Goal: Information Seeking & Learning: Check status

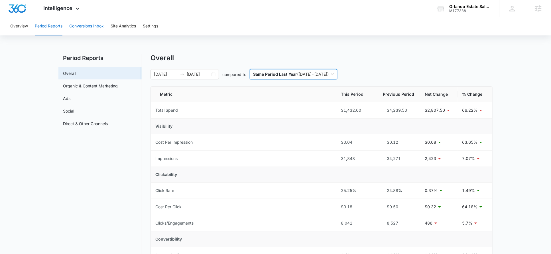
click at [86, 31] on button "Conversions Inbox" at bounding box center [86, 26] width 35 height 18
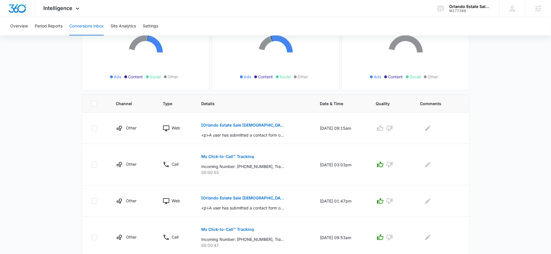
scroll to position [79, 0]
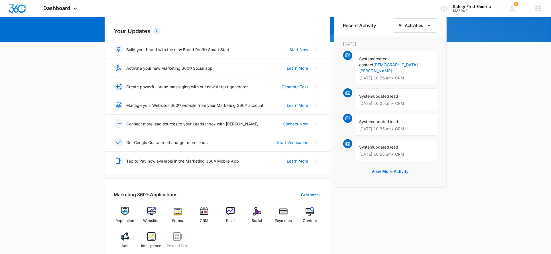
scroll to position [133, 0]
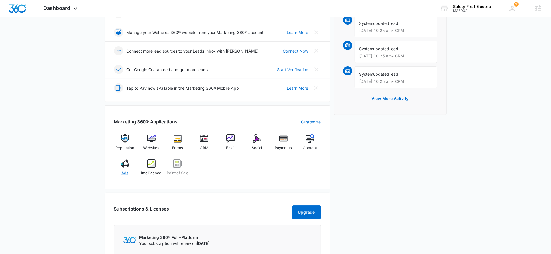
click at [117, 167] on div "Ads" at bounding box center [125, 169] width 22 height 21
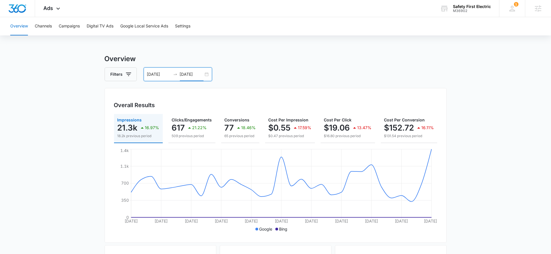
click at [190, 72] on input "[DATE]" at bounding box center [192, 74] width 24 height 6
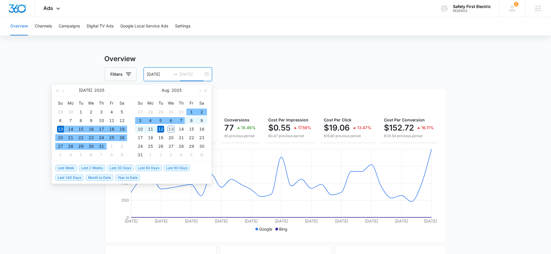
type input "[DATE]"
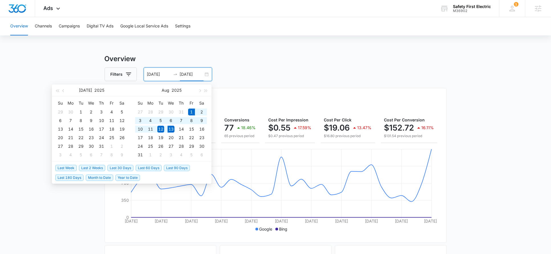
click at [96, 179] on span "Month to Date" at bounding box center [99, 177] width 27 height 6
type input "[DATE]"
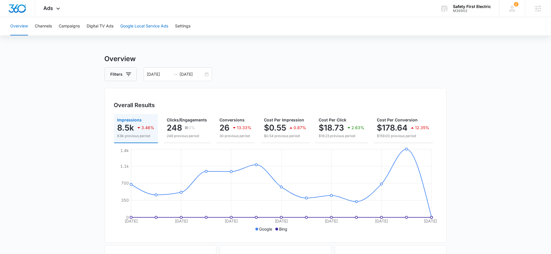
click at [137, 26] on button "Google Local Service Ads" at bounding box center [144, 26] width 48 height 18
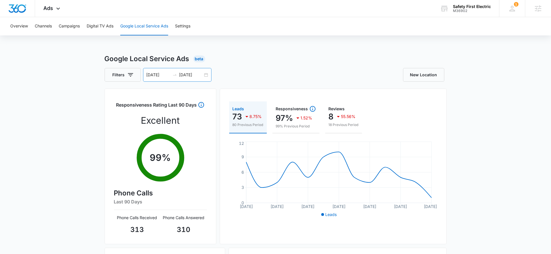
click at [189, 76] on input "[DATE]" at bounding box center [191, 75] width 24 height 6
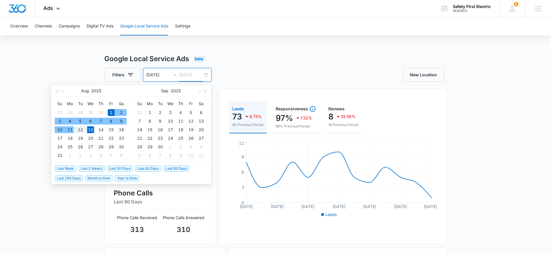
type input "[DATE]"
click at [80, 131] on div "12" at bounding box center [80, 129] width 7 height 7
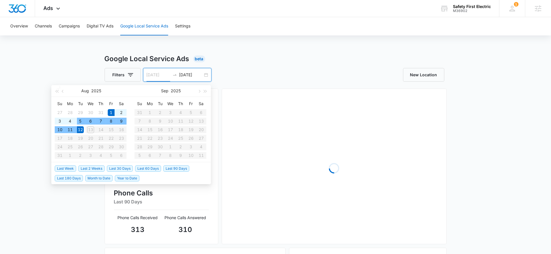
type input "[DATE]"
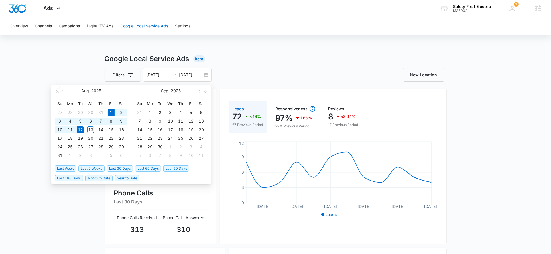
click at [84, 52] on div "Overview Channels Campaigns Digital TV Ads Google Local Service Ads Settings Go…" at bounding box center [275, 183] width 551 height 333
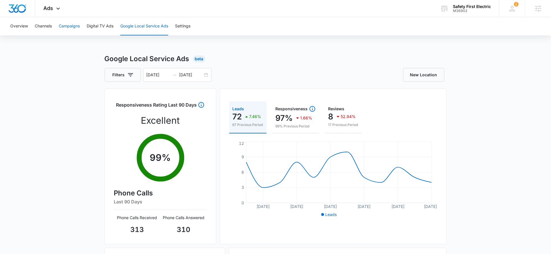
click at [70, 26] on button "Campaigns" at bounding box center [69, 26] width 21 height 18
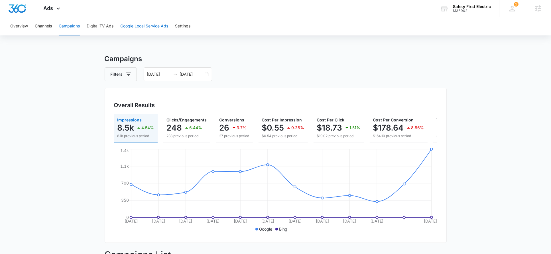
click at [129, 19] on button "Google Local Service Ads" at bounding box center [144, 26] width 48 height 18
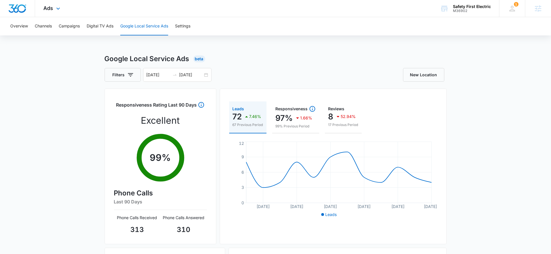
click at [37, 5] on div "Ads Apps Reputation Websites Forms CRM Email Social Payments POS Content Ads In…" at bounding box center [52, 8] width 35 height 17
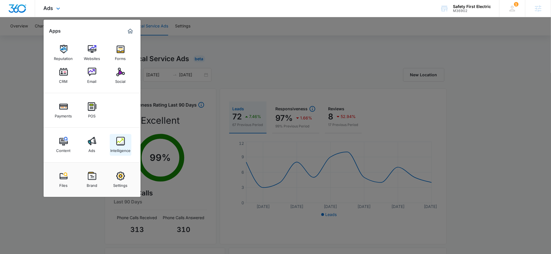
click at [121, 143] on img at bounding box center [120, 141] width 9 height 9
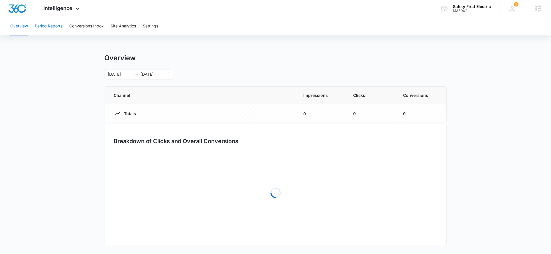
click at [59, 23] on button "Period Reports" at bounding box center [49, 26] width 28 height 18
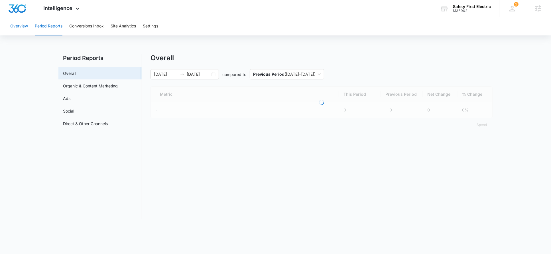
click at [26, 23] on button "Overview" at bounding box center [19, 26] width 18 height 18
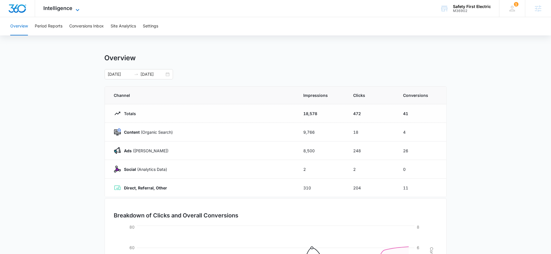
click at [57, 7] on span "Intelligence" at bounding box center [58, 8] width 29 height 6
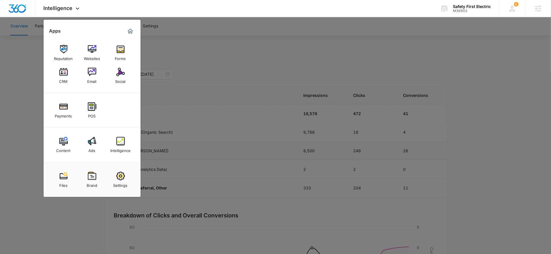
click at [124, 145] on img at bounding box center [120, 141] width 9 height 9
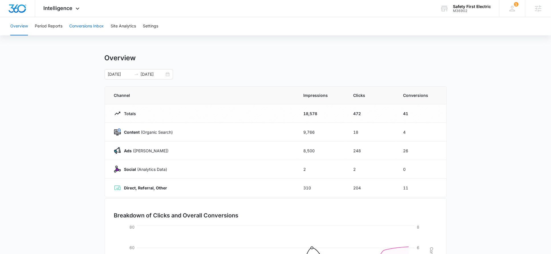
click at [89, 31] on button "Conversions Inbox" at bounding box center [86, 26] width 35 height 18
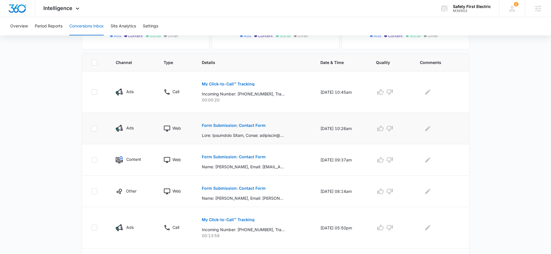
scroll to position [110, 0]
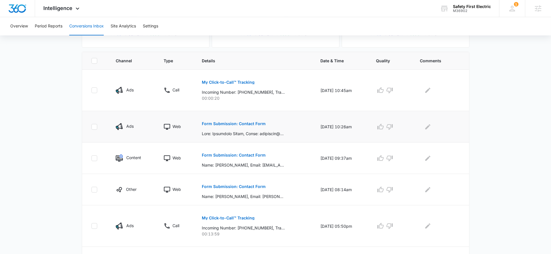
click at [236, 122] on p "Form Submission: Contact Form" at bounding box center [234, 123] width 64 height 4
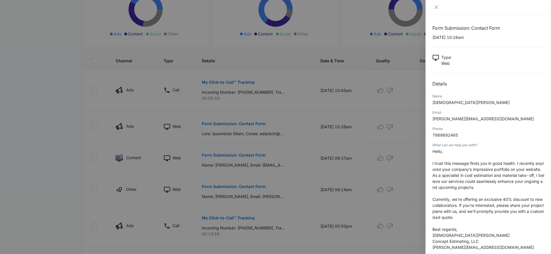
click at [398, 117] on div at bounding box center [275, 127] width 551 height 254
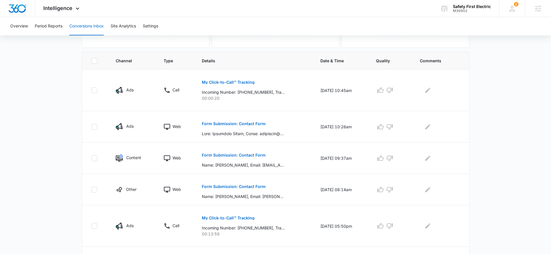
scroll to position [117, 0]
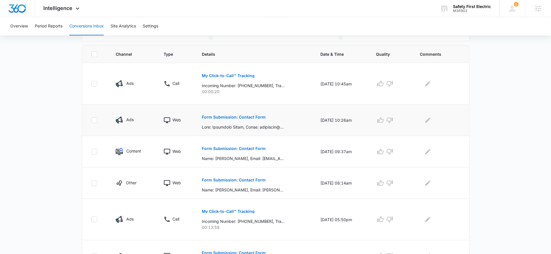
click at [398, 116] on div at bounding box center [391, 120] width 30 height 9
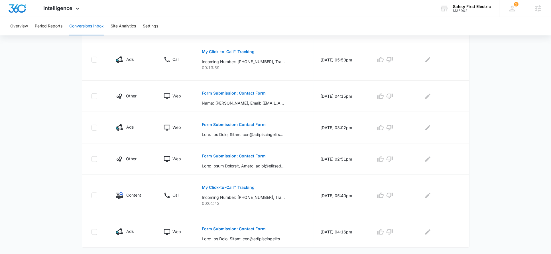
scroll to position [286, 0]
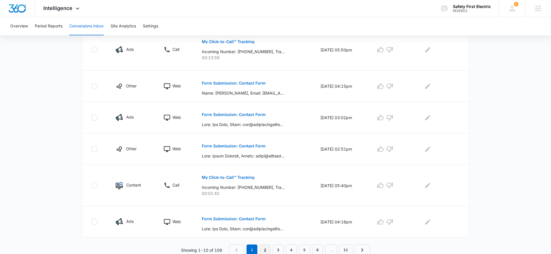
click at [266, 248] on link "2" at bounding box center [265, 249] width 11 height 11
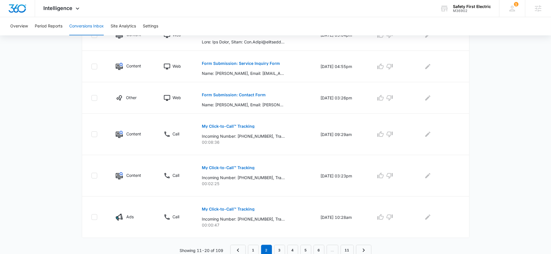
scroll to position [296, 0]
click at [277, 249] on link "3" at bounding box center [279, 249] width 11 height 11
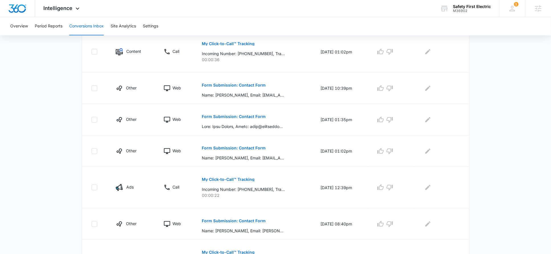
scroll to position [0, 0]
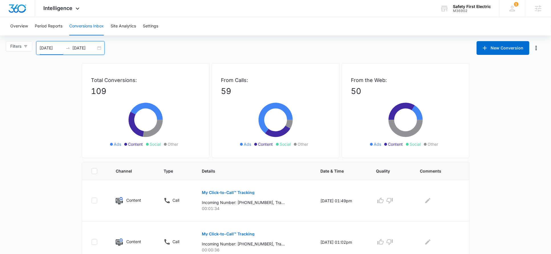
click at [59, 49] on input "07/14/2025" at bounding box center [52, 48] width 24 height 6
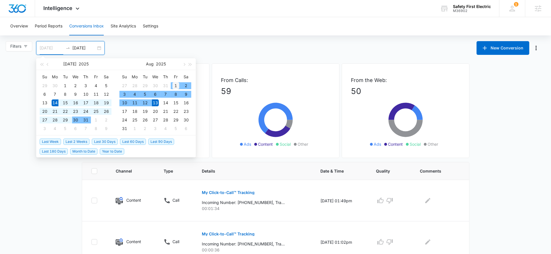
type input "[DATE]"
click at [175, 83] on div "1" at bounding box center [176, 85] width 7 height 7
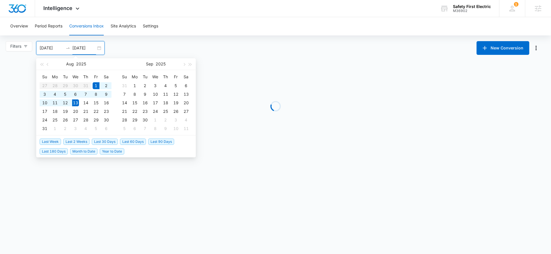
type input "08/13/2025"
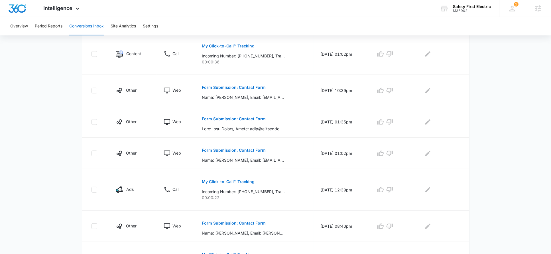
scroll to position [306, 0]
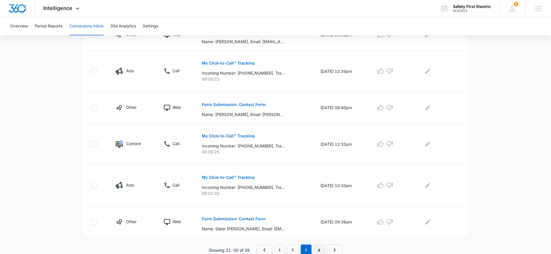
click at [317, 248] on link "4" at bounding box center [319, 249] width 11 height 11
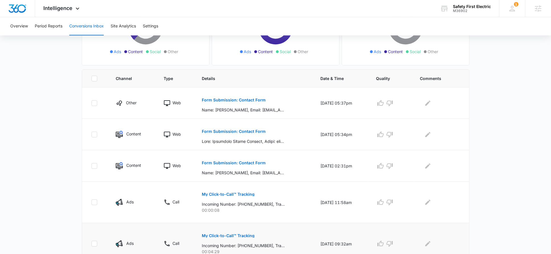
scroll to position [0, 0]
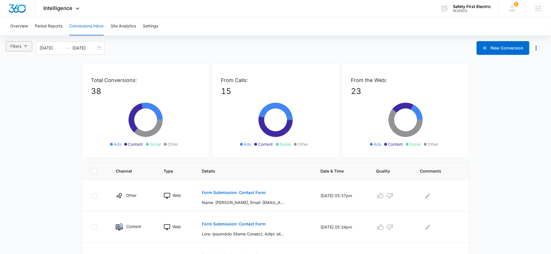
click at [27, 46] on icon "button" at bounding box center [26, 46] width 4 height 4
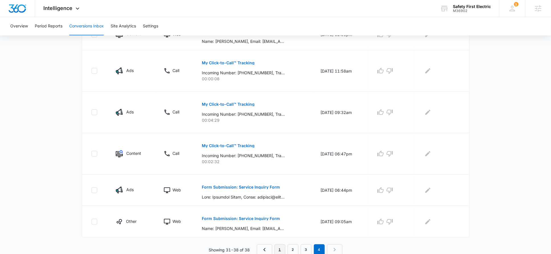
click at [281, 247] on link "1" at bounding box center [280, 249] width 11 height 11
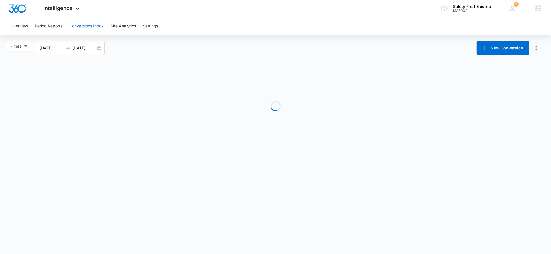
scroll to position [0, 0]
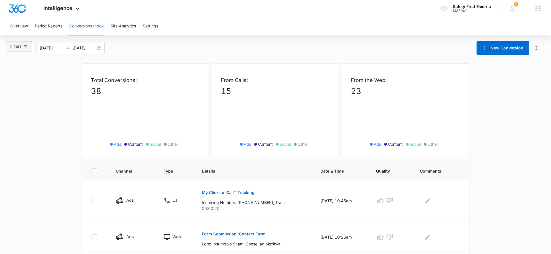
click at [23, 49] on button "Filters" at bounding box center [19, 46] width 27 height 10
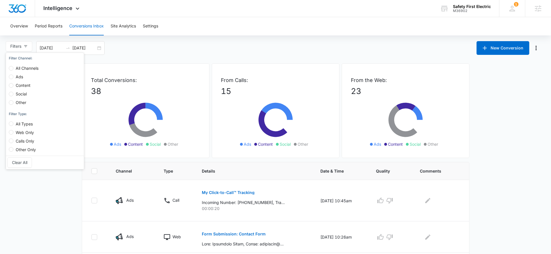
click at [21, 132] on span "Web Only" at bounding box center [24, 132] width 23 height 5
click at [13, 132] on input "Web Only" at bounding box center [11, 132] width 5 height 5
radio input "true"
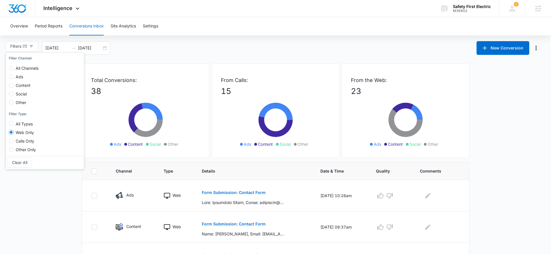
click at [21, 139] on span "Calls Only" at bounding box center [24, 140] width 23 height 5
click at [13, 139] on input "Calls Only" at bounding box center [11, 140] width 5 height 5
radio input "true"
radio input "false"
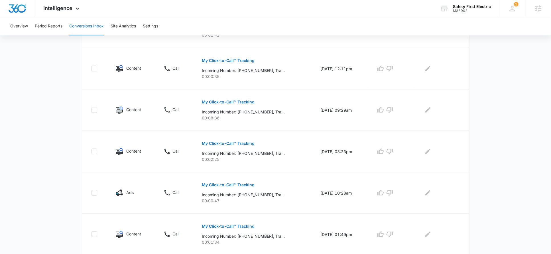
scroll to position [356, 0]
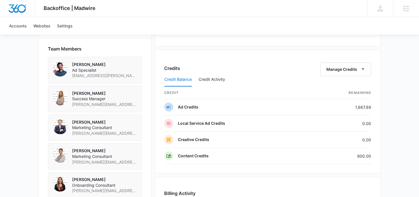
scroll to position [376, 0]
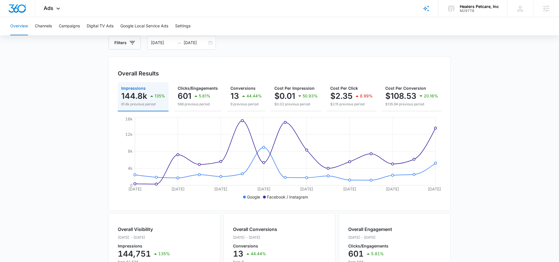
scroll to position [32, 0]
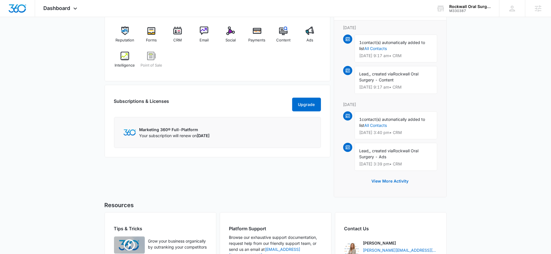
scroll to position [378, 0]
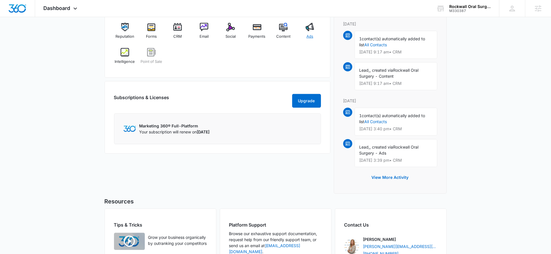
click at [307, 32] on div "Ads" at bounding box center [310, 33] width 22 height 21
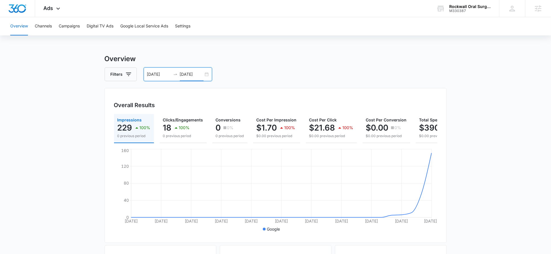
click at [191, 76] on input "[DATE]" at bounding box center [192, 74] width 24 height 6
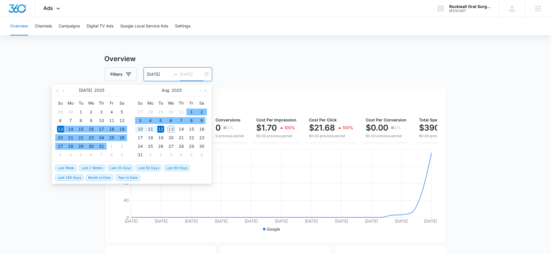
type input "[DATE]"
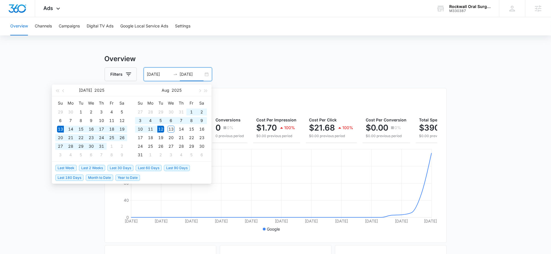
click at [237, 68] on div "Filters 07/13/2025 08/12/2025" at bounding box center [276, 74] width 342 height 14
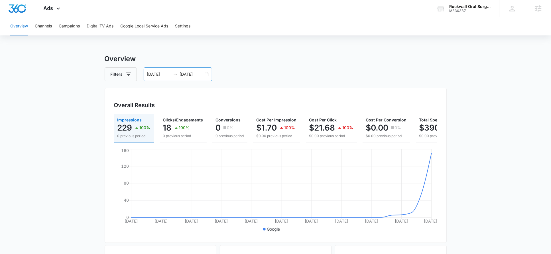
click at [152, 70] on div "07/13/2025 08/12/2025" at bounding box center [178, 74] width 68 height 14
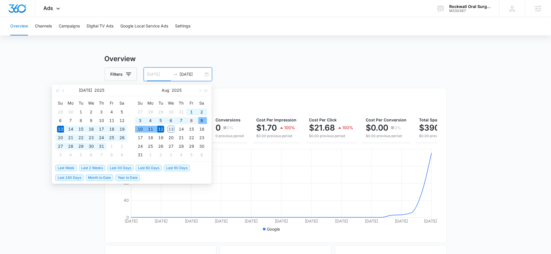
type input "[DATE]"
click at [193, 119] on div "8" at bounding box center [191, 120] width 7 height 7
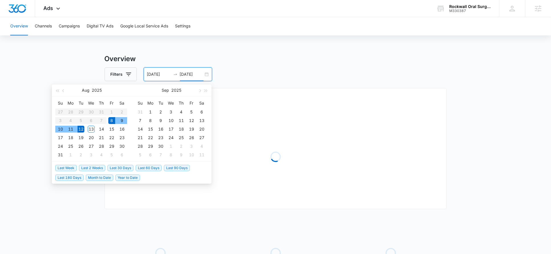
type input "[DATE]"
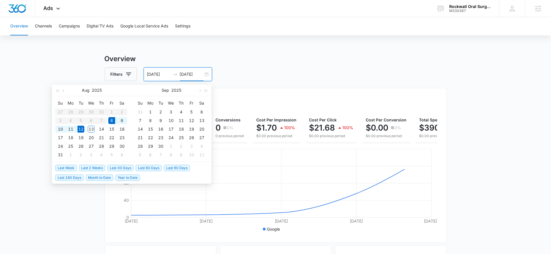
click at [271, 63] on h3 "Overview" at bounding box center [276, 59] width 342 height 10
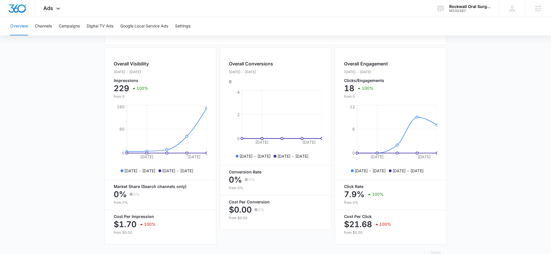
scroll to position [195, 0]
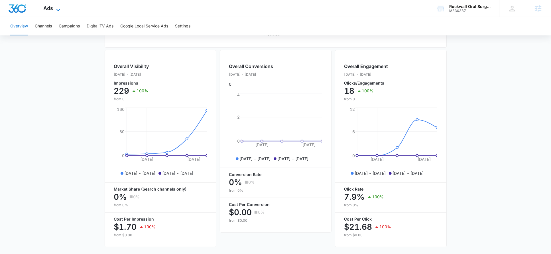
click at [58, 7] on icon at bounding box center [58, 10] width 7 height 7
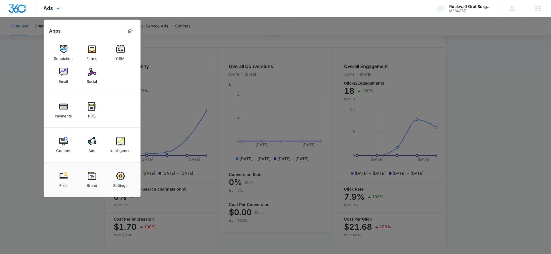
click at [109, 130] on div "Content Ads Intelligence" at bounding box center [92, 144] width 97 height 35
click at [116, 140] on img at bounding box center [120, 141] width 9 height 9
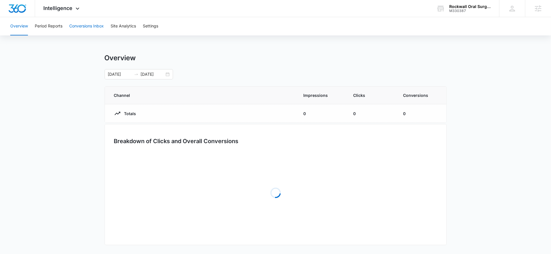
click at [84, 28] on button "Conversions Inbox" at bounding box center [86, 26] width 35 height 18
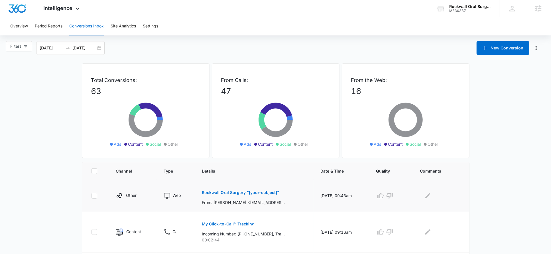
click at [251, 191] on p "Rockwall Oral Surgery "[your-subject]"" at bounding box center [240, 192] width 77 height 4
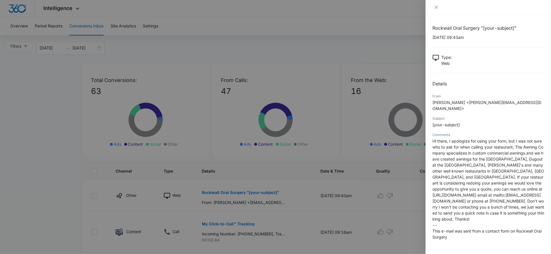
click at [392, 197] on div at bounding box center [275, 127] width 551 height 254
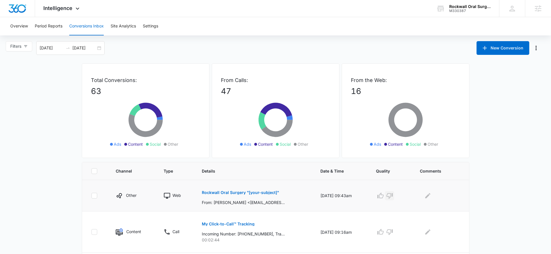
click at [393, 195] on icon "button" at bounding box center [390, 196] width 6 height 6
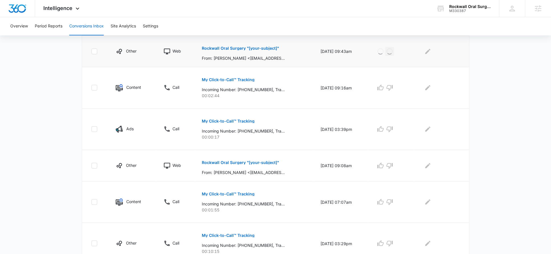
scroll to position [165, 0]
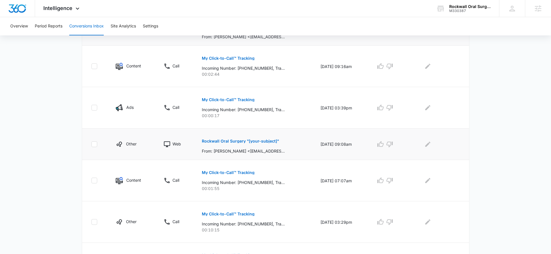
click at [254, 141] on p "Rockwall Oral Surgery "[your-subject]"" at bounding box center [240, 141] width 77 height 4
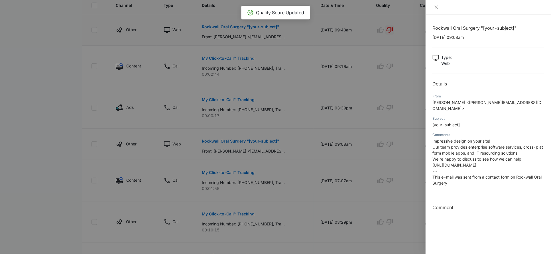
click at [404, 118] on div at bounding box center [275, 127] width 551 height 254
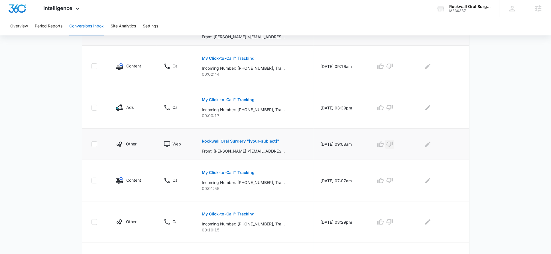
click at [393, 145] on icon "button" at bounding box center [389, 144] width 7 height 7
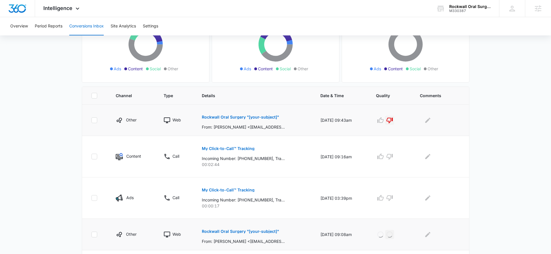
scroll to position [58, 0]
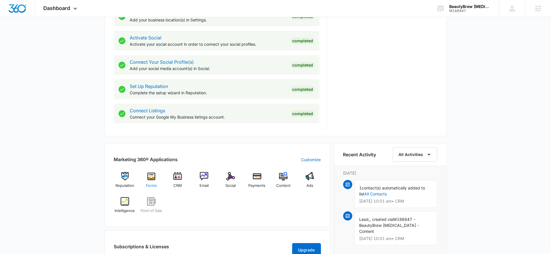
scroll to position [233, 0]
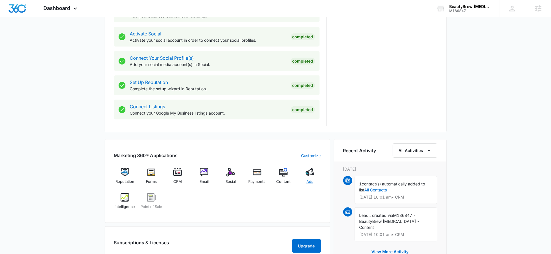
click at [308, 174] on img at bounding box center [310, 172] width 9 height 9
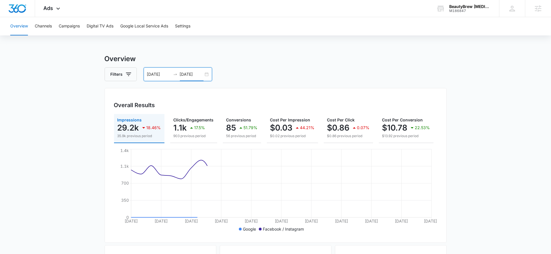
click at [190, 77] on input "[DATE]" at bounding box center [192, 74] width 24 height 6
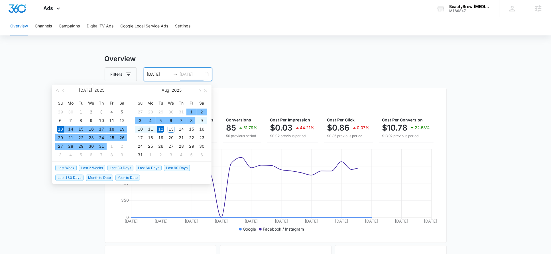
type input "[DATE]"
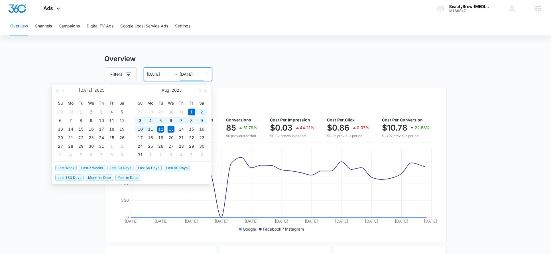
click at [98, 176] on span "Month to Date" at bounding box center [99, 177] width 27 height 6
type input "[DATE]"
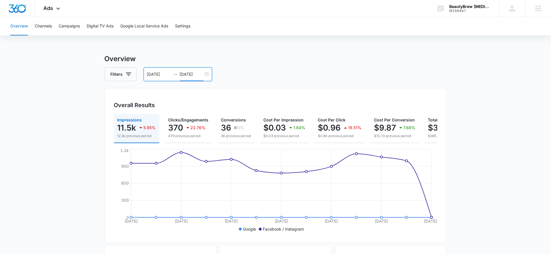
click at [193, 74] on input "[DATE]" at bounding box center [192, 74] width 24 height 6
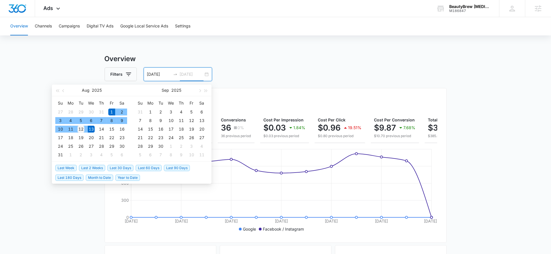
type input "[DATE]"
click at [82, 130] on div "12" at bounding box center [81, 128] width 7 height 7
type input "[DATE]"
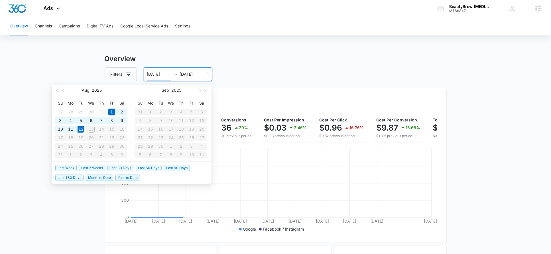
click at [321, 56] on h3 "Overview" at bounding box center [276, 59] width 342 height 10
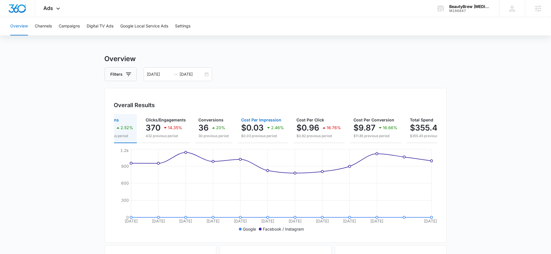
scroll to position [0, 46]
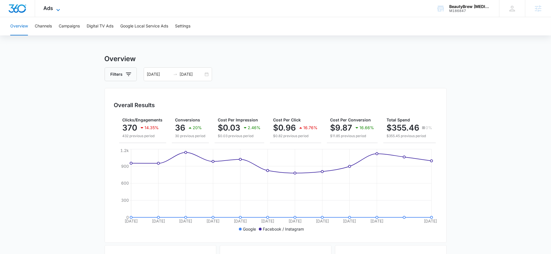
click at [58, 7] on icon at bounding box center [58, 10] width 7 height 7
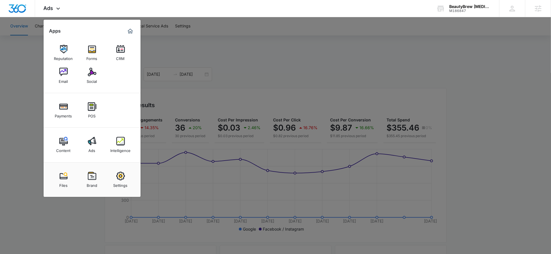
drag, startPoint x: 65, startPoint y: 80, endPoint x: 76, endPoint y: 79, distance: 10.9
click at [65, 80] on div "Email" at bounding box center [63, 79] width 9 height 7
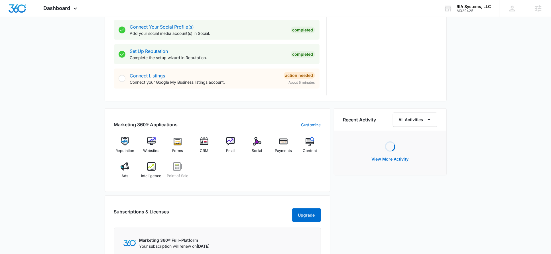
scroll to position [280, 0]
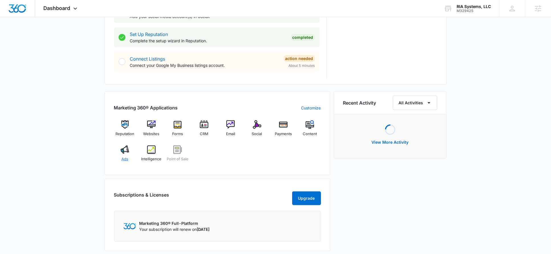
click at [128, 148] on img at bounding box center [125, 149] width 9 height 9
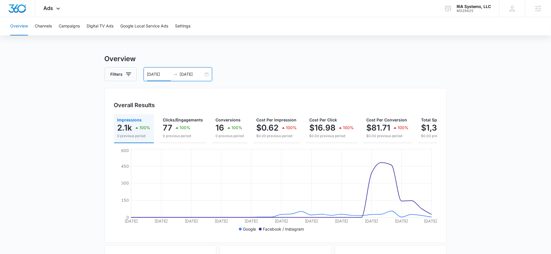
click at [155, 75] on input "07/13/2025" at bounding box center [159, 74] width 24 height 6
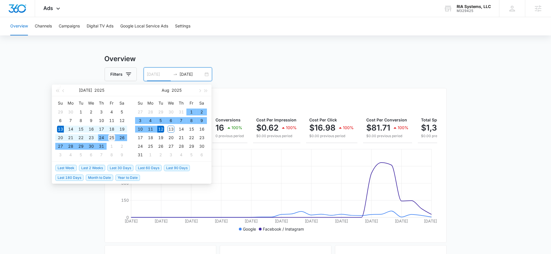
type input "07/25/2025"
click at [109, 137] on div "25" at bounding box center [111, 137] width 7 height 7
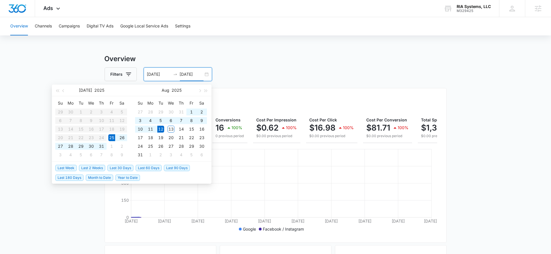
click at [246, 40] on div "Overview Channels Campaigns Digital TV Ads Google Local Service Ads Settings Ov…" at bounding box center [275, 240] width 551 height 446
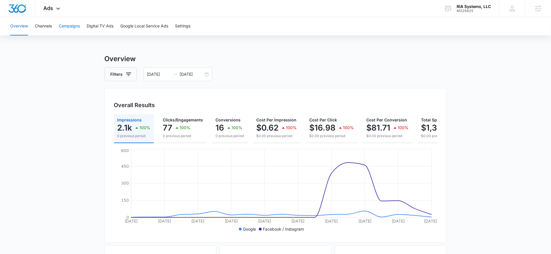
click at [64, 35] on button "Campaigns" at bounding box center [69, 26] width 21 height 18
click at [57, 7] on icon at bounding box center [58, 10] width 7 height 7
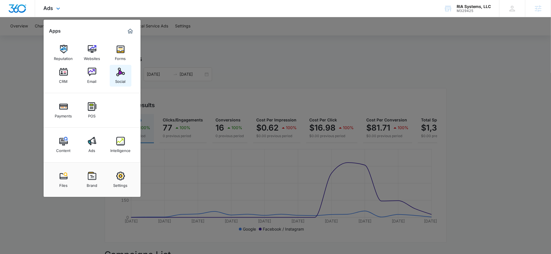
click at [117, 76] on img at bounding box center [120, 72] width 9 height 9
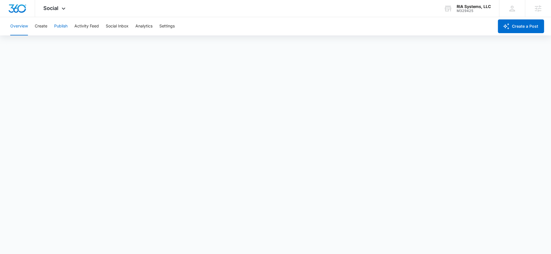
click at [66, 27] on button "Publish" at bounding box center [60, 26] width 13 height 18
click at [42, 27] on button "Create" at bounding box center [41, 26] width 13 height 18
click at [53, 46] on button "Approvals" at bounding box center [55, 44] width 19 height 16
click at [34, 38] on button "Content Library" at bounding box center [24, 44] width 29 height 16
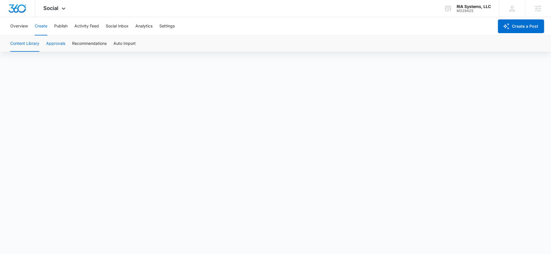
click at [59, 45] on button "Approvals" at bounding box center [55, 44] width 19 height 16
click at [54, 9] on span "Social" at bounding box center [51, 8] width 15 height 6
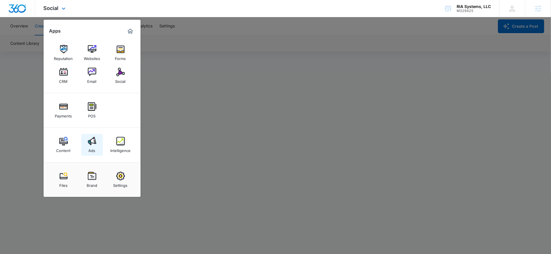
click at [91, 148] on div "Ads" at bounding box center [92, 148] width 7 height 7
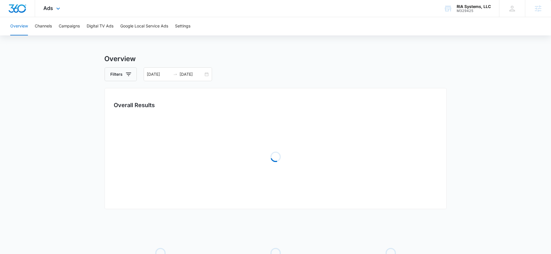
type input "07/25/2025"
type input "[DATE]"
click at [64, 7] on icon at bounding box center [61, 10] width 7 height 7
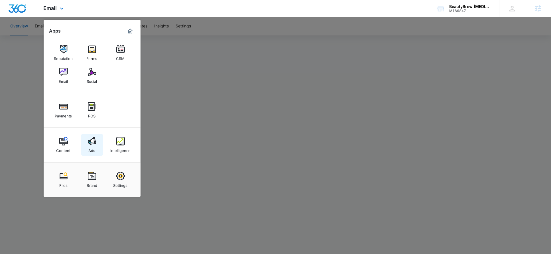
click at [94, 141] on img at bounding box center [92, 141] width 9 height 9
